Goal: Task Accomplishment & Management: Manage account settings

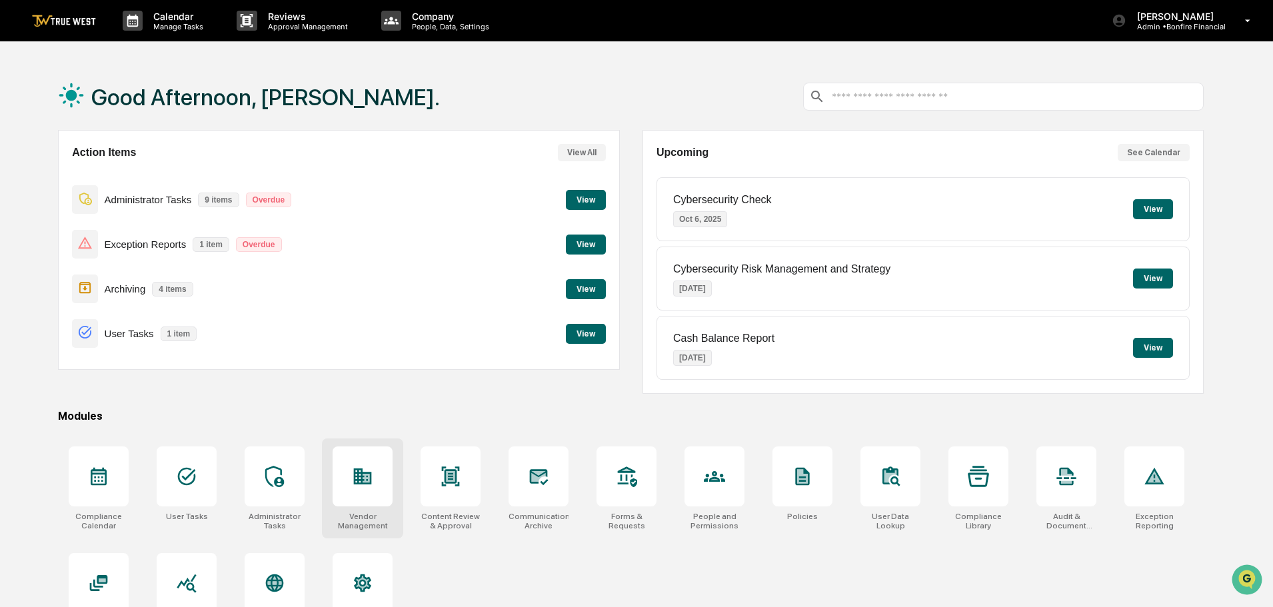
click at [361, 481] on icon at bounding box center [363, 477] width 18 height 16
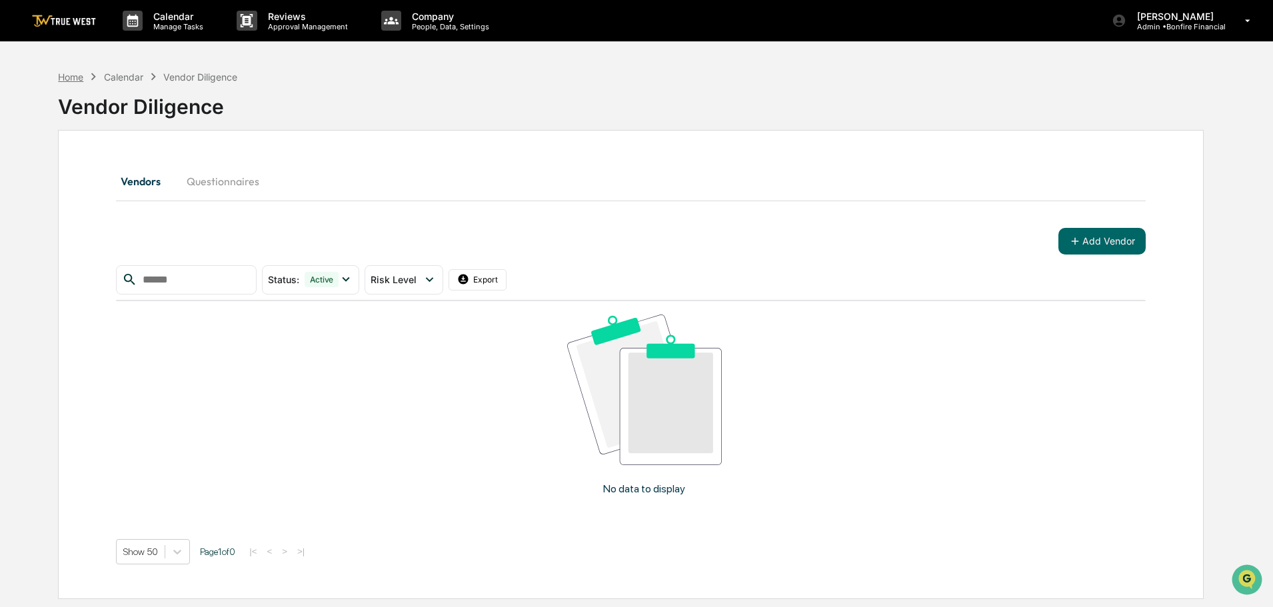
click at [73, 76] on div "Home" at bounding box center [70, 76] width 25 height 11
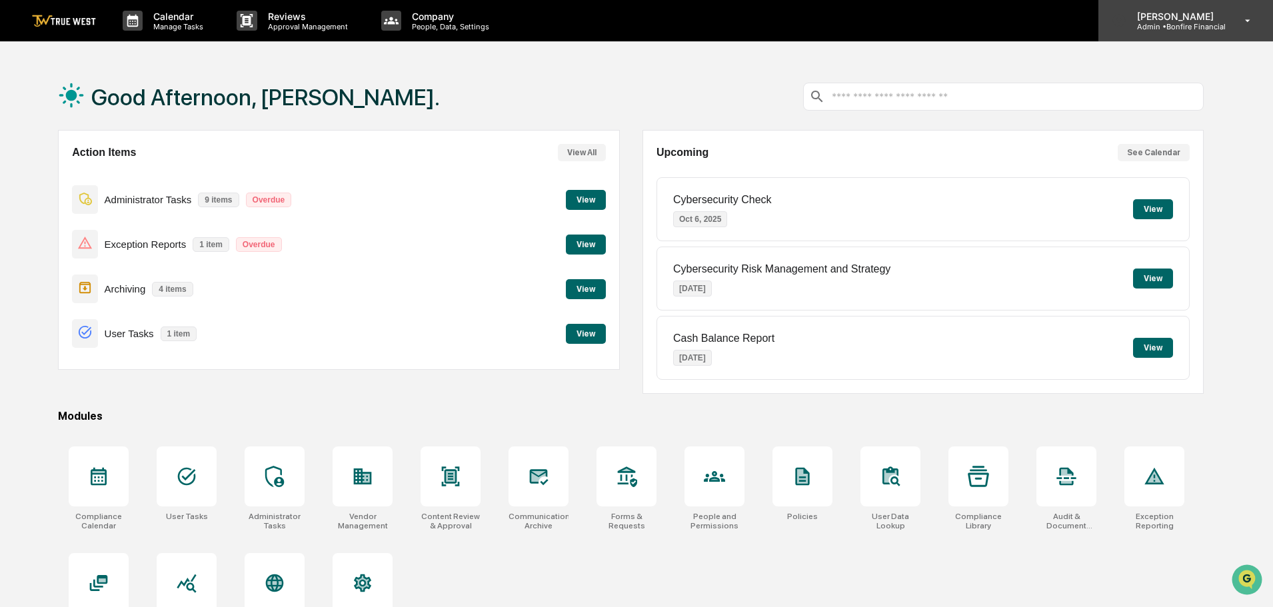
click at [1182, 30] on p "Admin • Bonfire Financial" at bounding box center [1175, 26] width 99 height 9
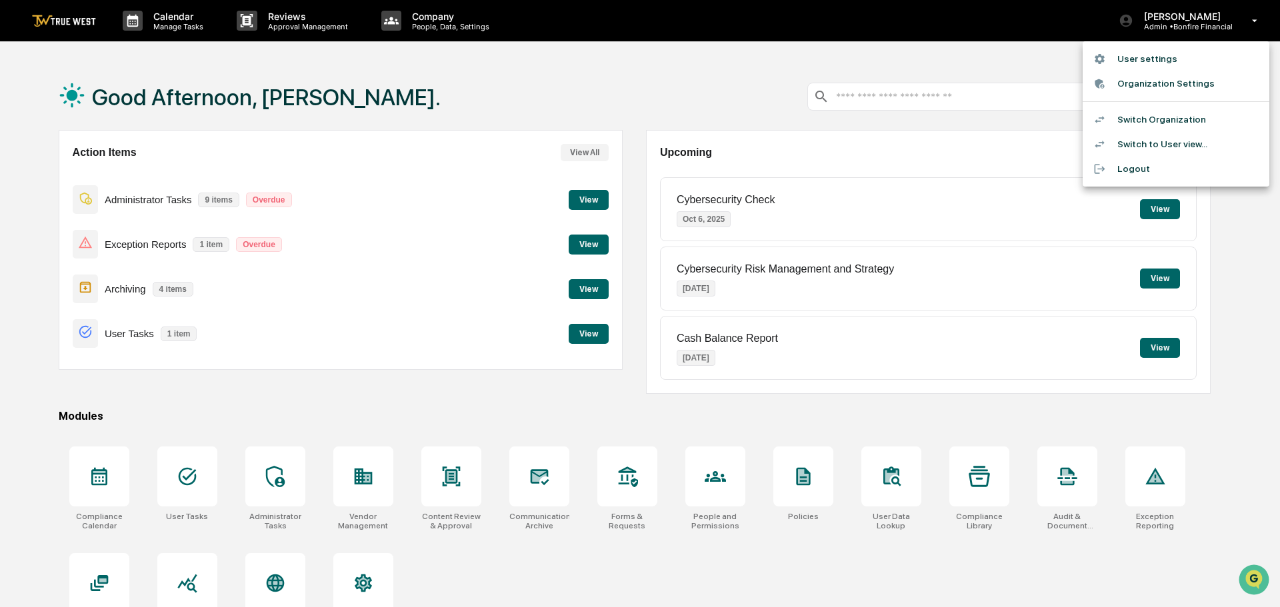
click at [1155, 123] on li "Switch Organization" at bounding box center [1175, 119] width 187 height 25
